Goal: Find specific page/section: Find specific page/section

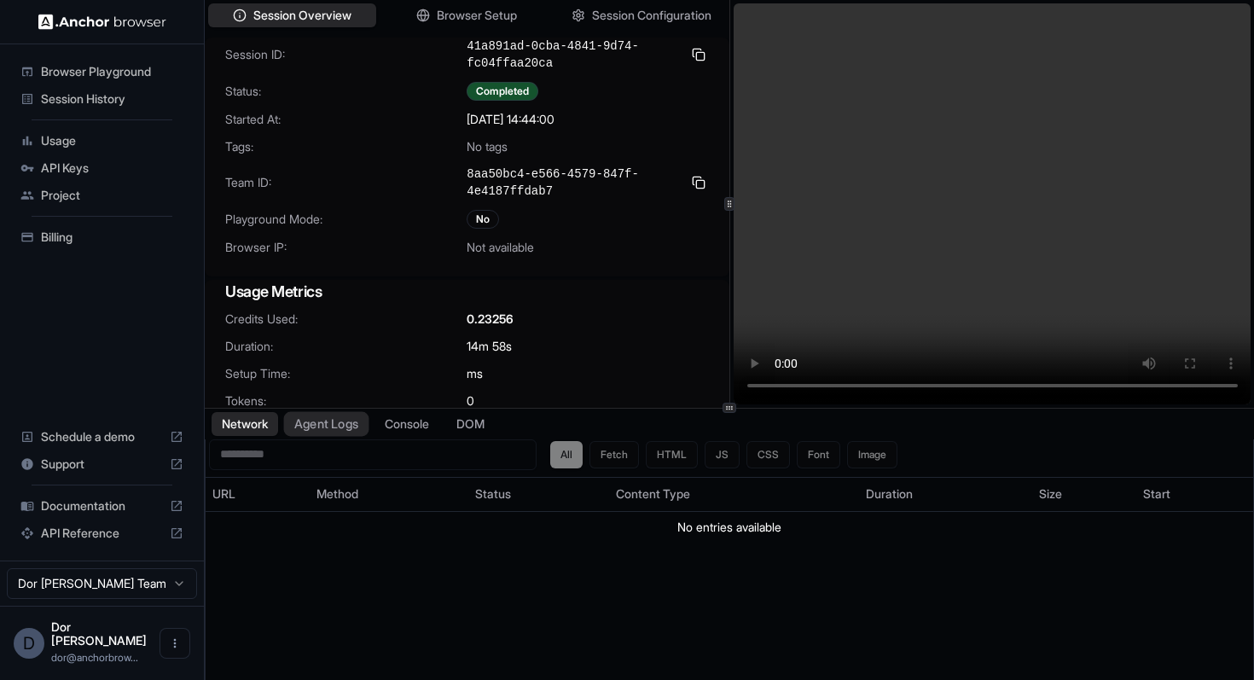
click at [343, 427] on button "Agent Logs" at bounding box center [326, 423] width 85 height 25
